Goal: Task Accomplishment & Management: Use online tool/utility

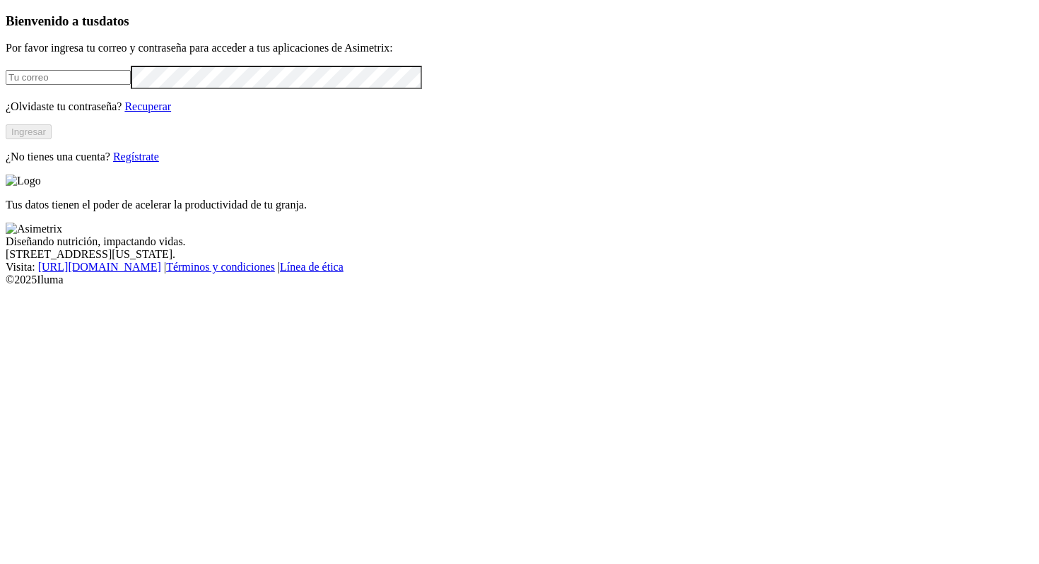
type input "[PERSON_NAME][EMAIL_ADDRESS][PERSON_NAME][DOMAIN_NAME]"
click at [52, 139] on button "Ingresar" at bounding box center [29, 131] width 46 height 15
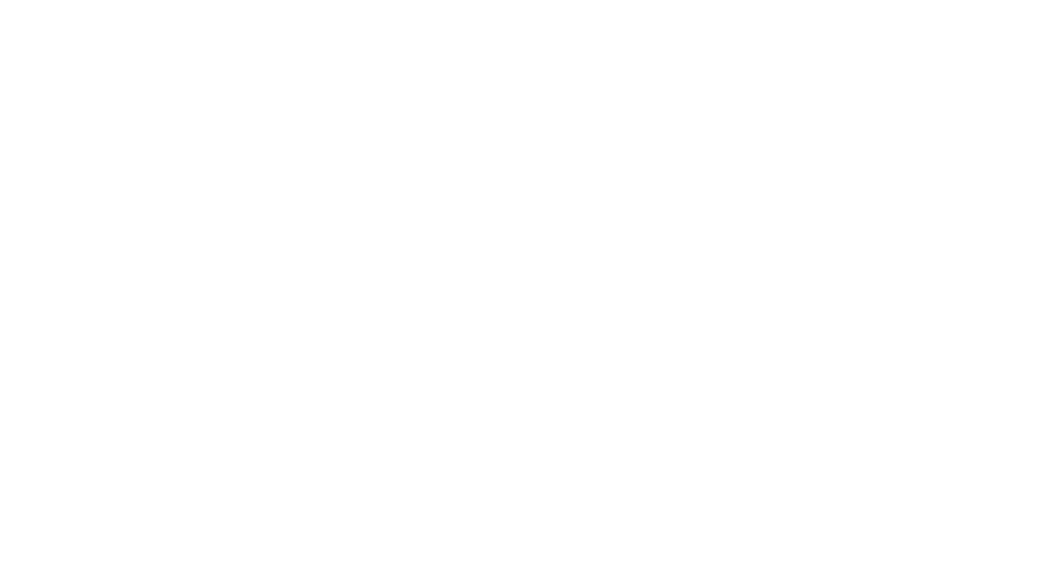
click at [24, 19] on icon at bounding box center [28, 289] width 44 height 566
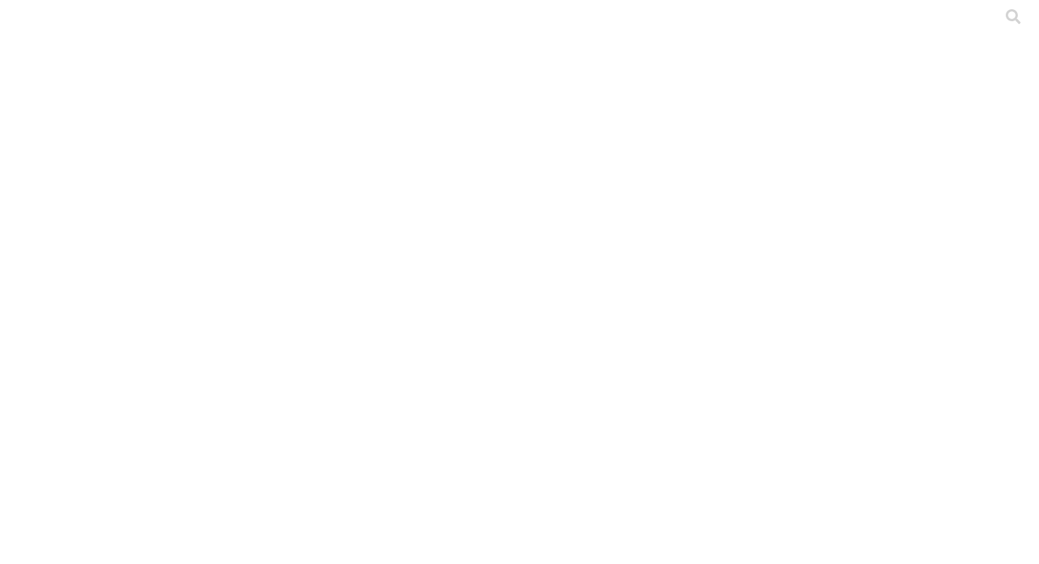
type input "OAK051"
click at [32, 25] on icon at bounding box center [28, 289] width 44 height 566
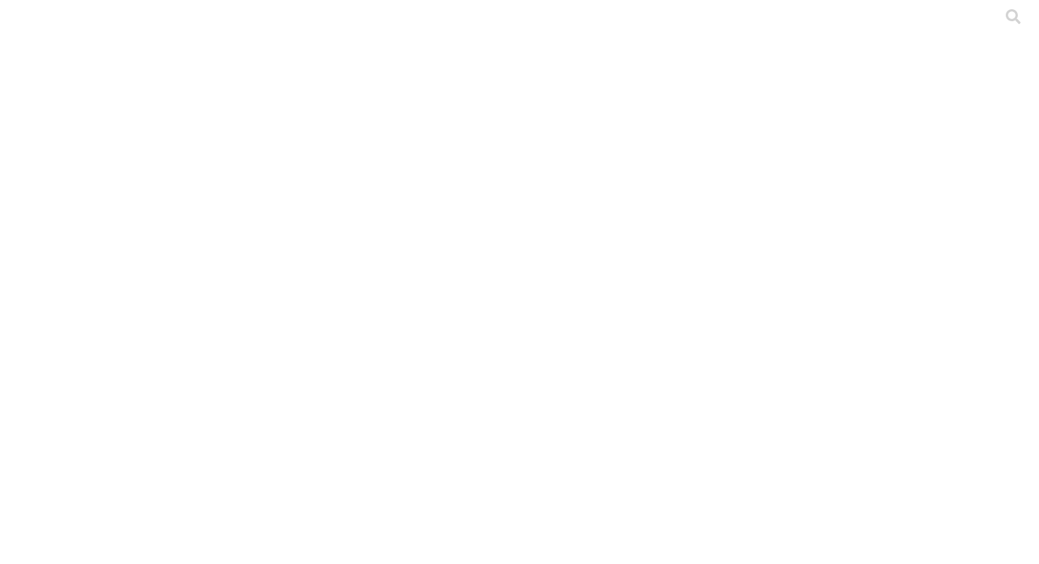
paste input "PAK123"
paste input "resultados-25073633-25073634-pak123-pool-precebo-sem-3-arriba"
drag, startPoint x: 643, startPoint y: 81, endPoint x: 257, endPoint y: 84, distance: 386.1
drag, startPoint x: 154, startPoint y: 74, endPoint x: 667, endPoint y: 54, distance: 513.0
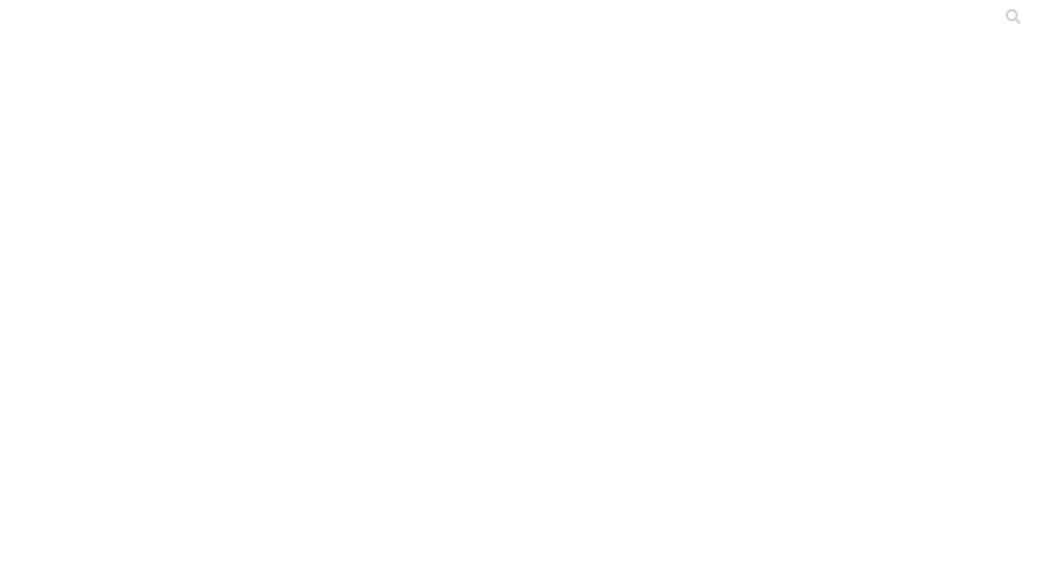
paste input "-gpt5-20250910-095236"
type input "resultados-25073633-25073634-pak123-pool-precebo-sem-3-arriba-gpt5-20250910-095…"
click at [36, 267] on icon at bounding box center [28, 289] width 44 height 44
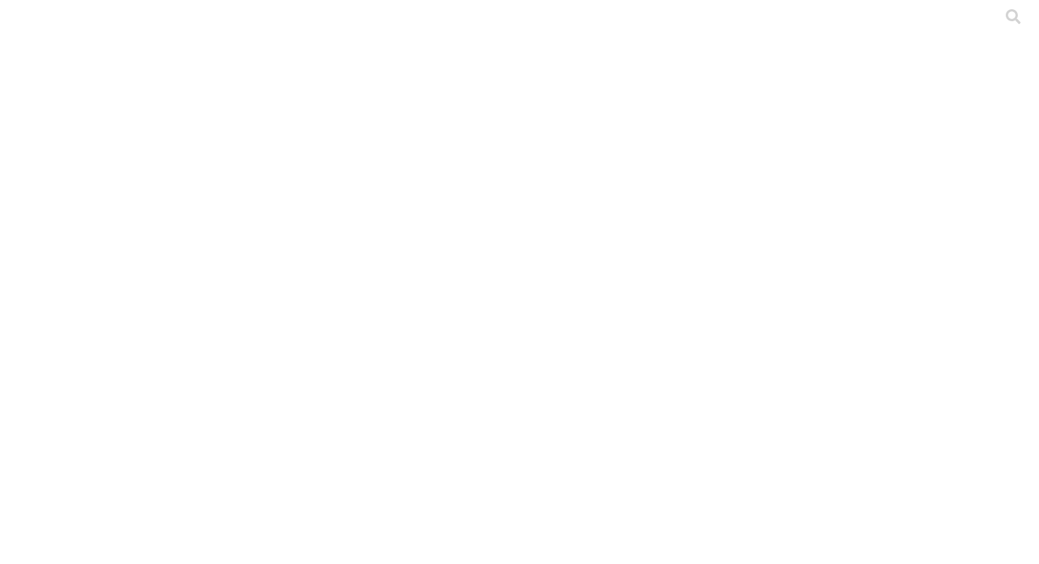
paste input "25-6827C-gpt5-20250908-113836"
type input "25-6827C-gpt5-20250908-113836"
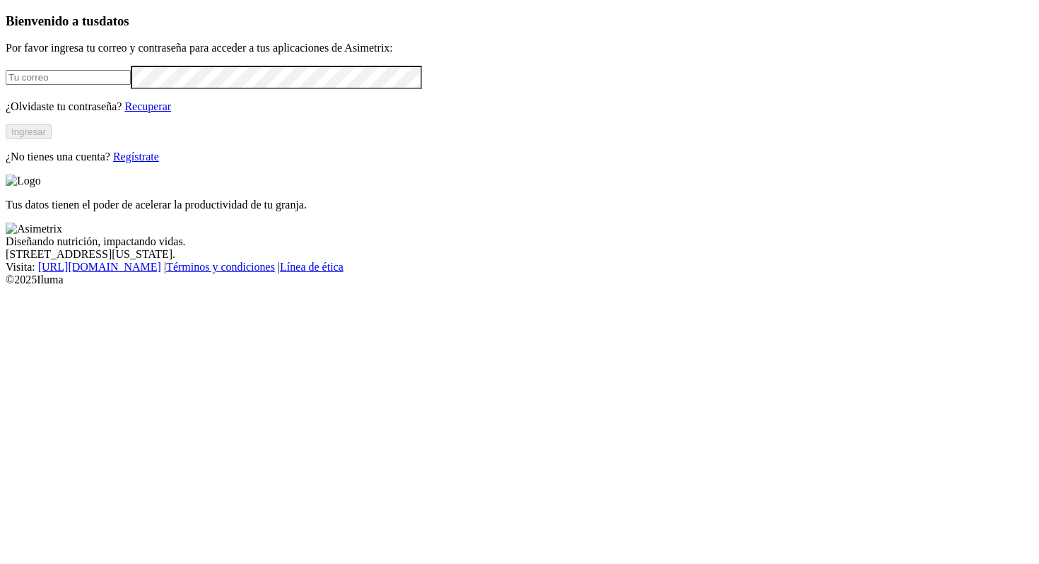
type input "[PERSON_NAME][EMAIL_ADDRESS][PERSON_NAME][DOMAIN_NAME]"
click at [216, 163] on div "Bienvenido a tus datos Por favor ingresa tu correo y contraseña para acceder a …" at bounding box center [520, 88] width 1028 height 150
click at [52, 139] on button "Ingresar" at bounding box center [29, 131] width 46 height 15
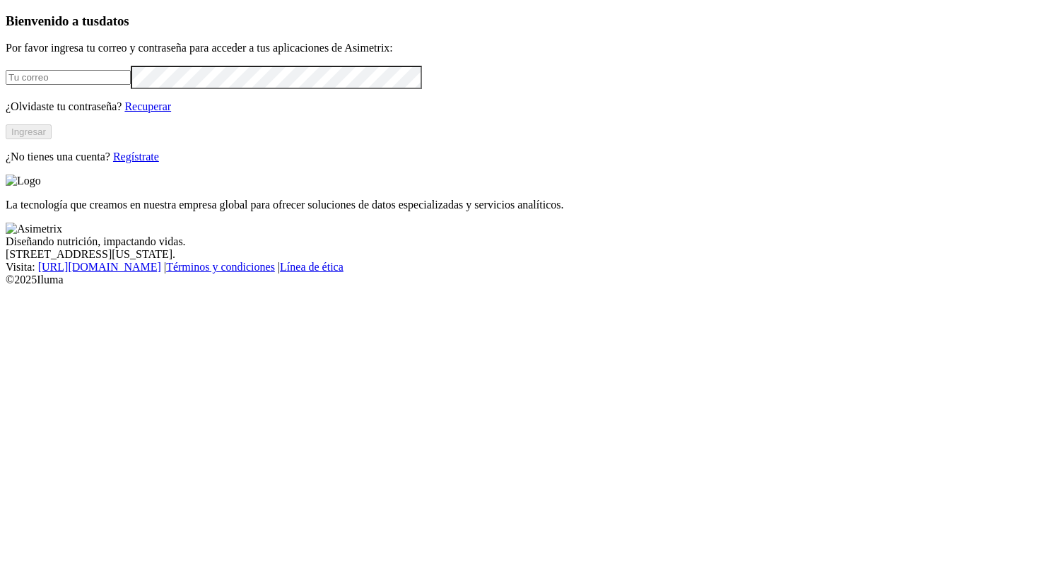
type input "[PERSON_NAME][EMAIL_ADDRESS][PERSON_NAME][DOMAIN_NAME]"
click at [52, 139] on button "Ingresar" at bounding box center [29, 131] width 46 height 15
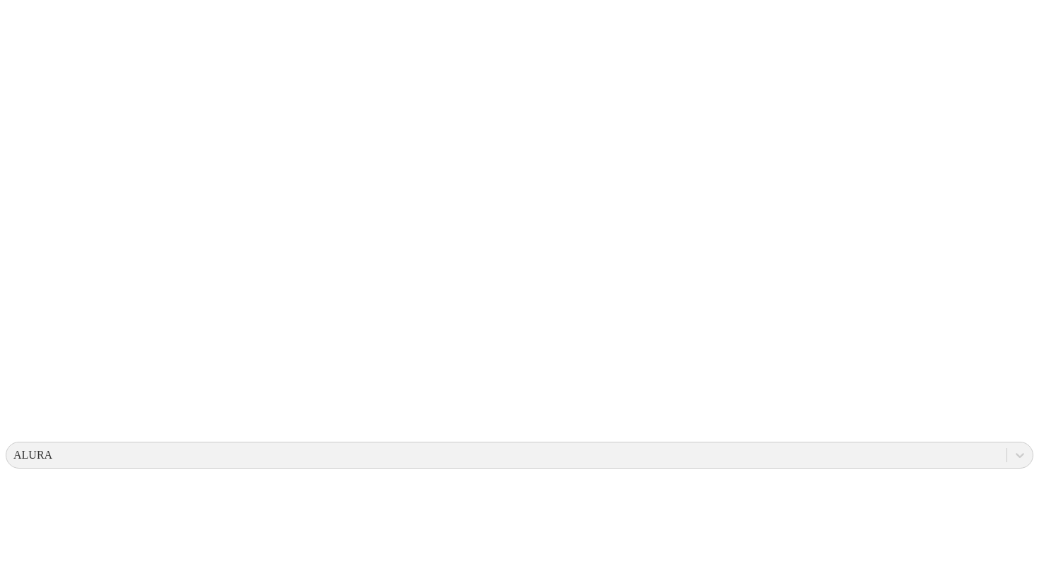
scroll to position [0, 0]
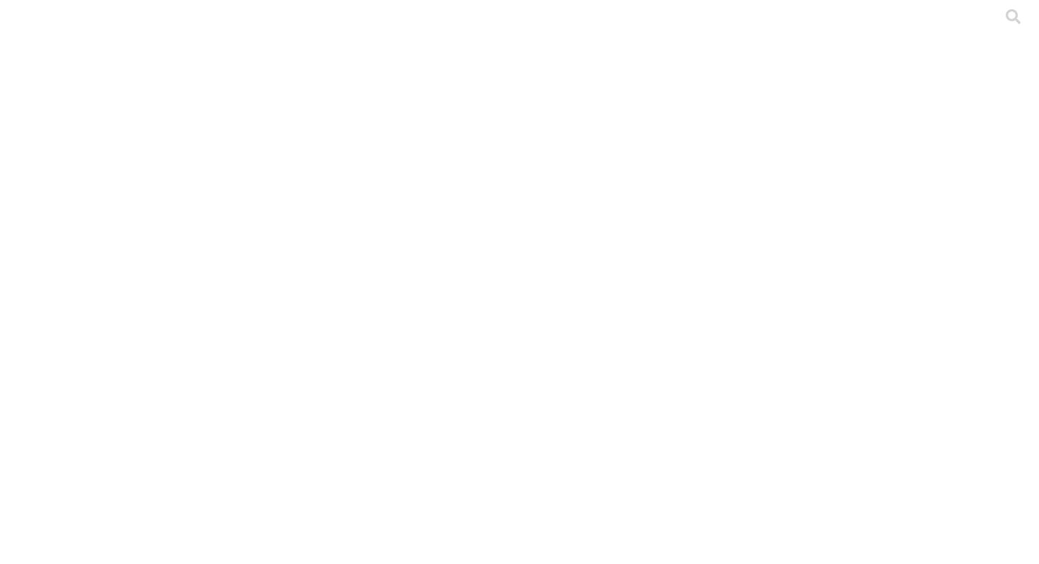
click at [34, 24] on icon at bounding box center [28, 289] width 44 height 566
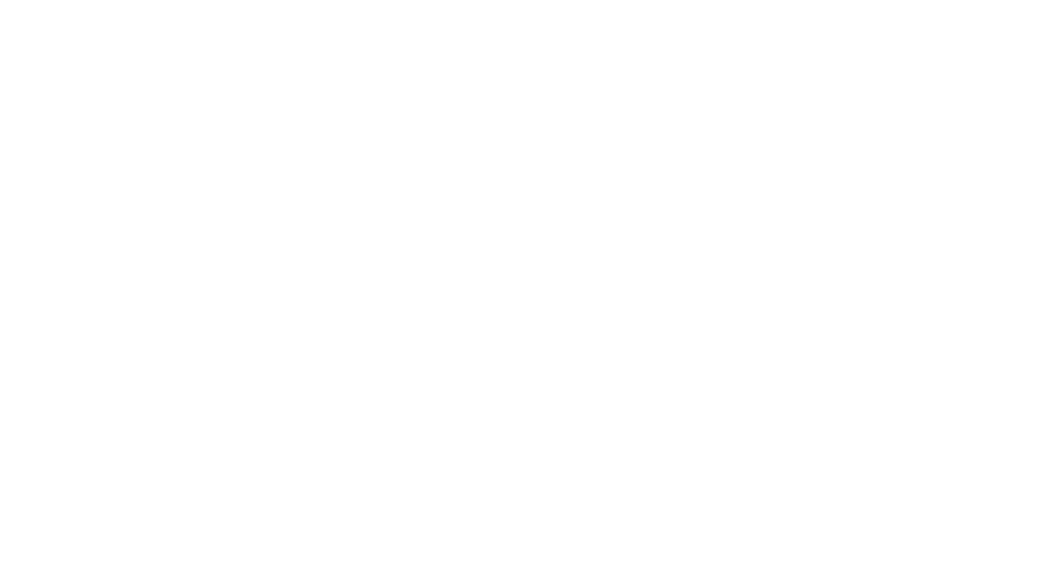
click at [23, 22] on icon at bounding box center [28, 289] width 44 height 566
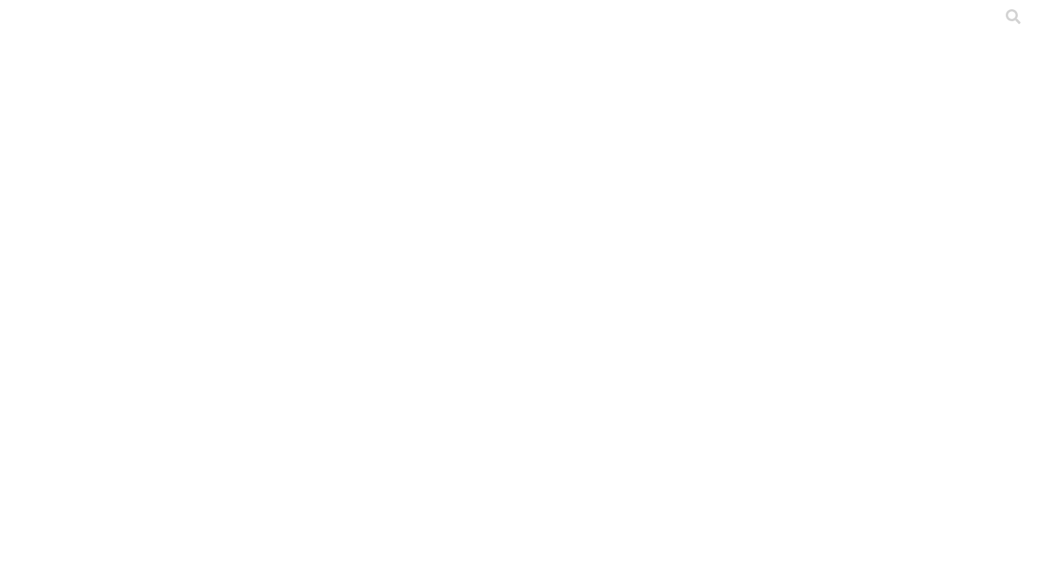
paste input "PAK177"
type input "PAK177"
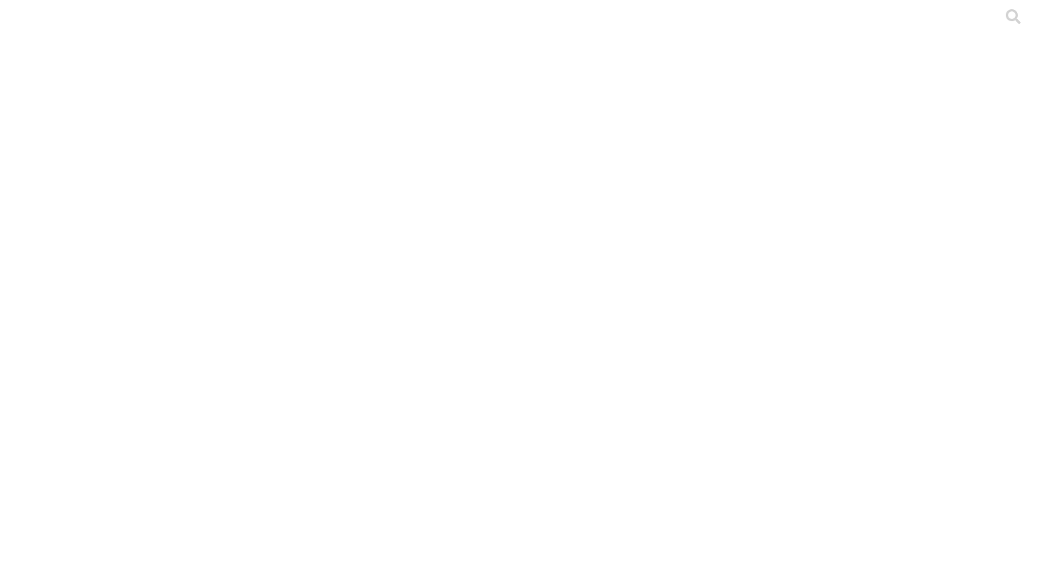
click at [32, 23] on icon at bounding box center [28, 289] width 44 height 566
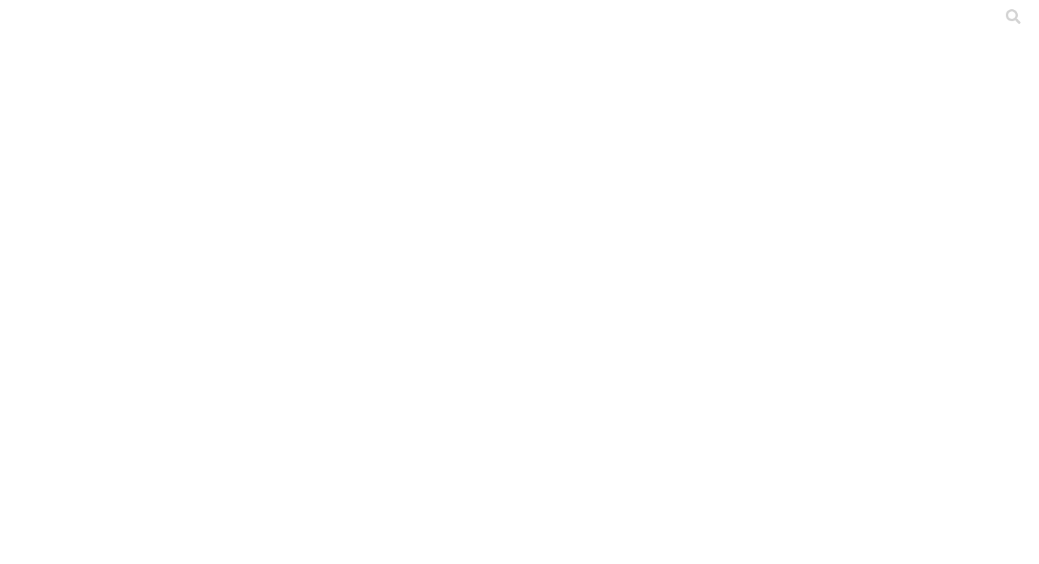
click at [16, 21] on icon at bounding box center [28, 289] width 44 height 566
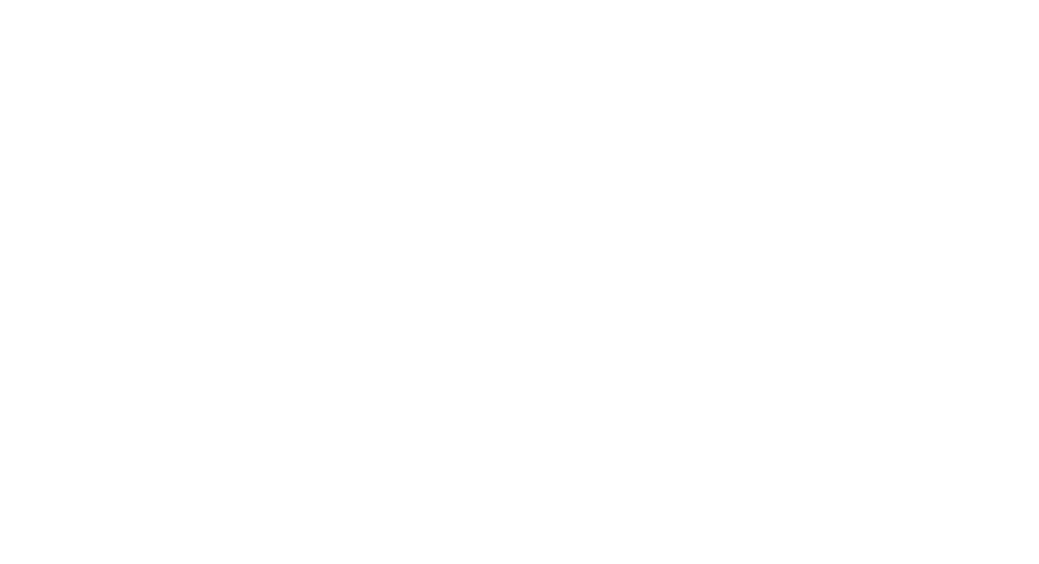
paste input "resultados-oak059-lucitania-no25081210-25081211-varios"
type input "resultados-oak059-lucitania-no25081210-25081211-varios"
click at [24, 23] on icon at bounding box center [28, 289] width 44 height 566
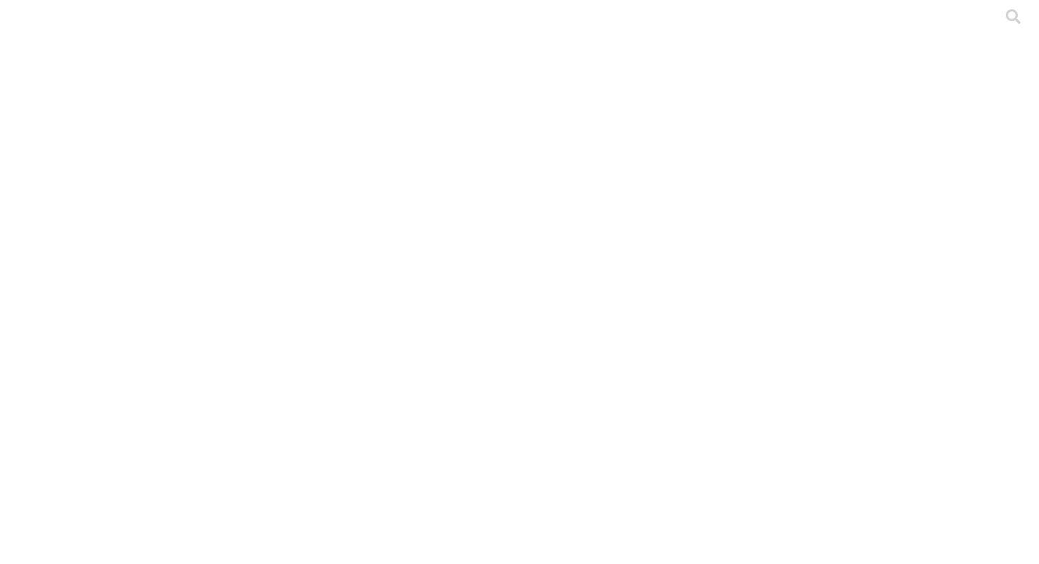
click at [23, 14] on icon at bounding box center [28, 289] width 44 height 566
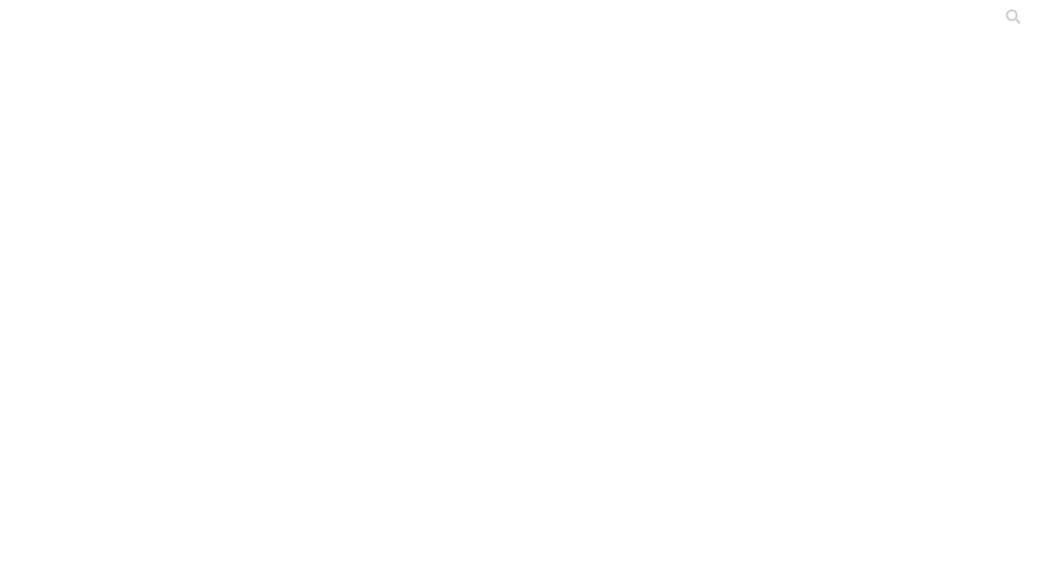
paste input "resultados-[PERSON_NAME]-no-25072657-pool-precebo-sem-3 (1)"
type input "resultados-[PERSON_NAME]-no-25072657-pool-precebo-sem-3 (1)"
click at [20, 267] on icon at bounding box center [28, 289] width 44 height 44
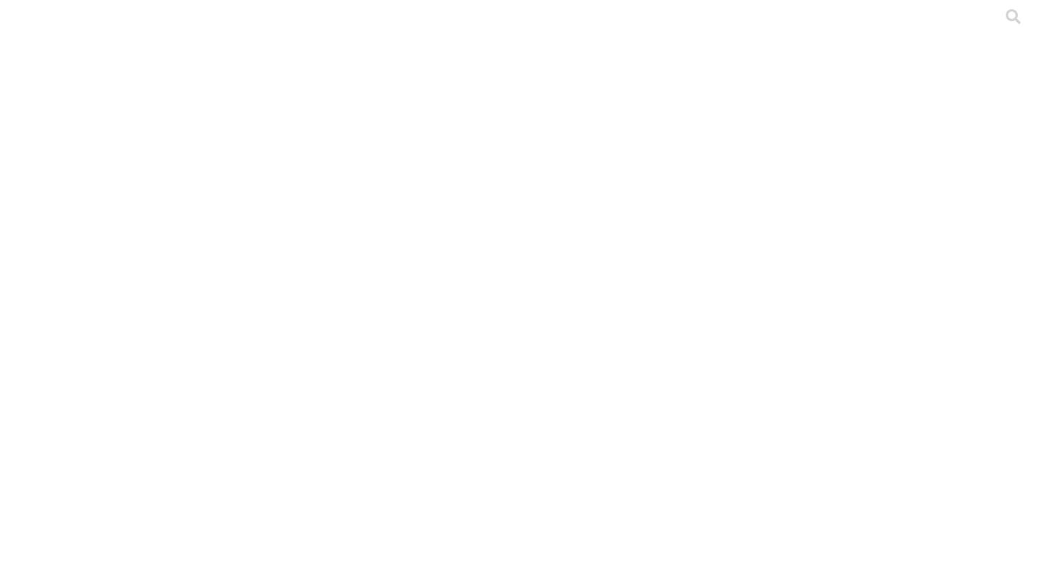
click at [31, 267] on icon at bounding box center [28, 289] width 44 height 44
